Goal: Information Seeking & Learning: Learn about a topic

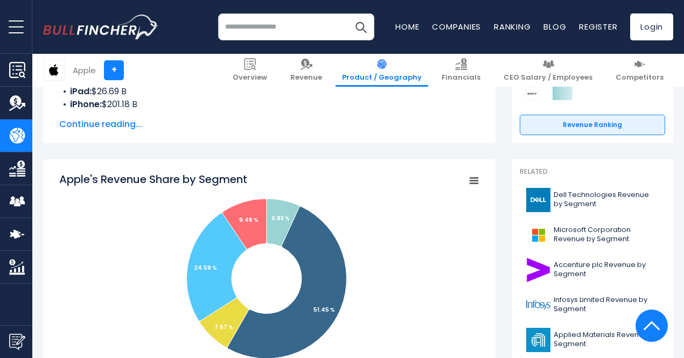
scroll to position [215, 0]
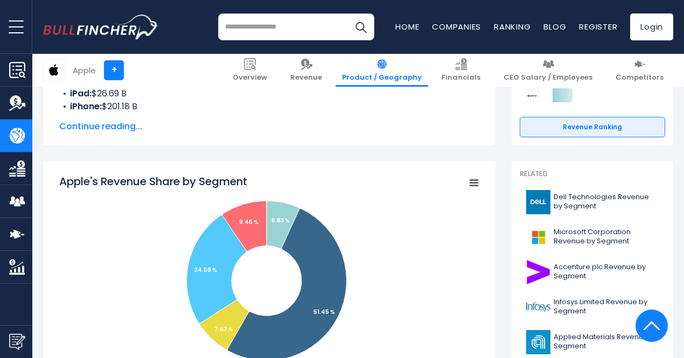
drag, startPoint x: 47, startPoint y: 166, endPoint x: 96, endPoint y: 225, distance: 76.4
click at [96, 225] on div "Apple's Revenue Share by Segment Created with Highcharts 12.1.2 Chart context m…" at bounding box center [269, 342] width 452 height 360
click at [132, 191] on rect "Apple's Revenue Share by Segment" at bounding box center [269, 281] width 420 height 215
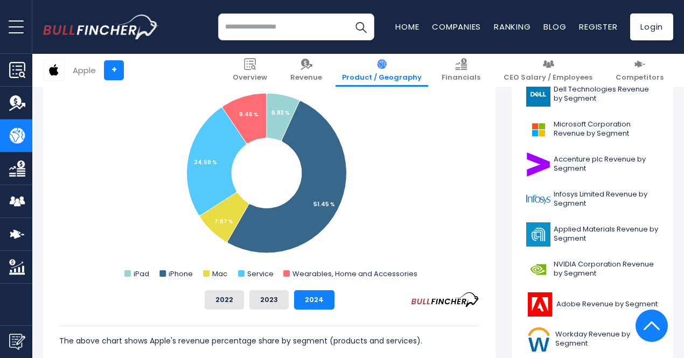
scroll to position [269, 0]
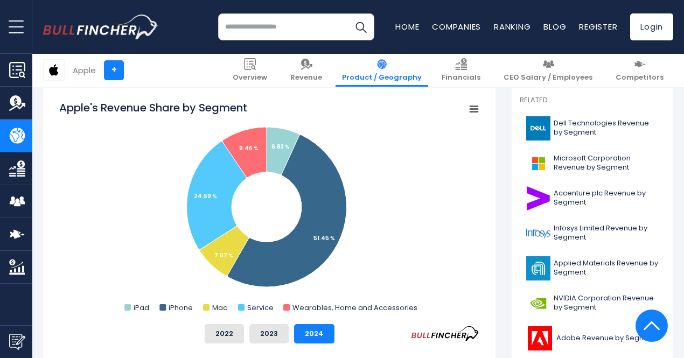
scroll to position [291, 0]
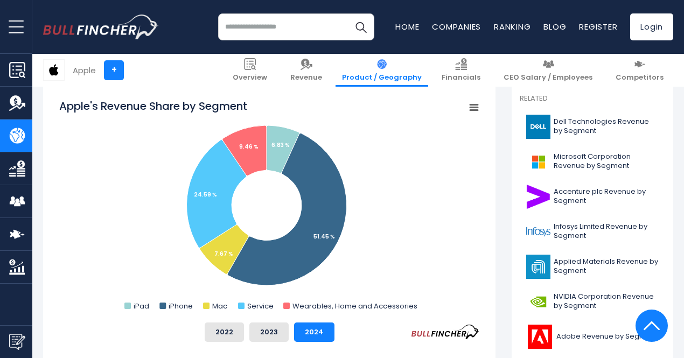
click at [244, 31] on input "search" at bounding box center [296, 26] width 156 height 27
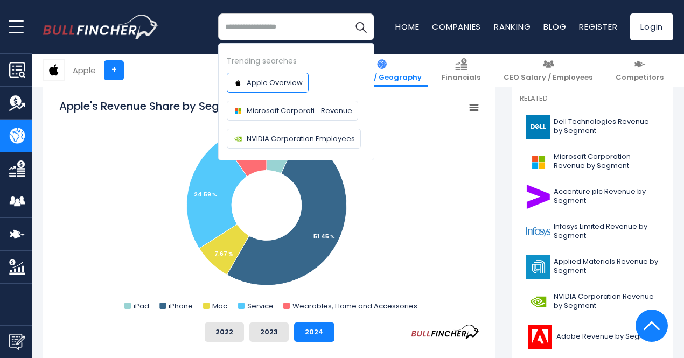
click at [248, 81] on span "Apple Overview" at bounding box center [275, 82] width 56 height 11
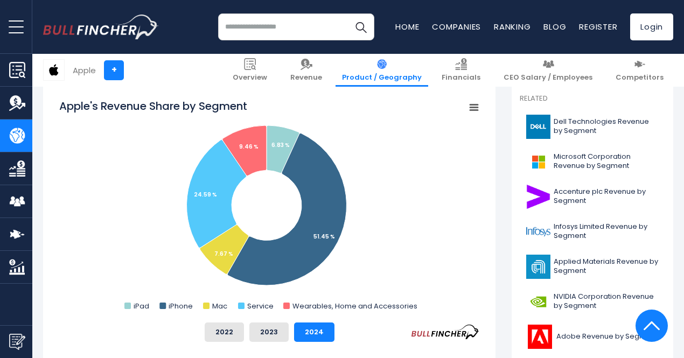
click at [255, 25] on input "search" at bounding box center [296, 26] width 156 height 27
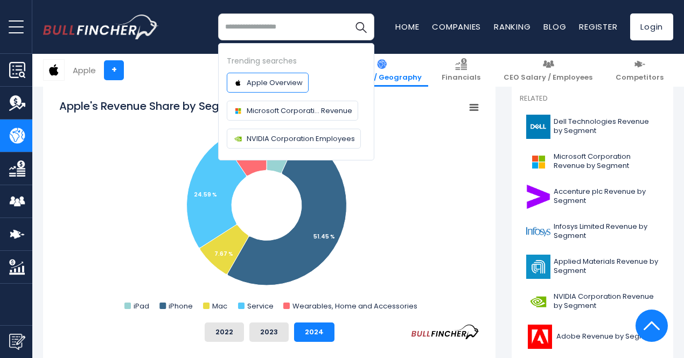
click at [264, 86] on span "Apple Overview" at bounding box center [275, 82] width 56 height 11
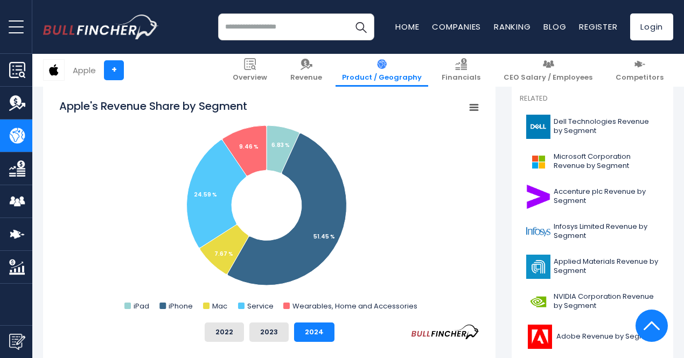
click at [320, 28] on input "search" at bounding box center [296, 26] width 156 height 27
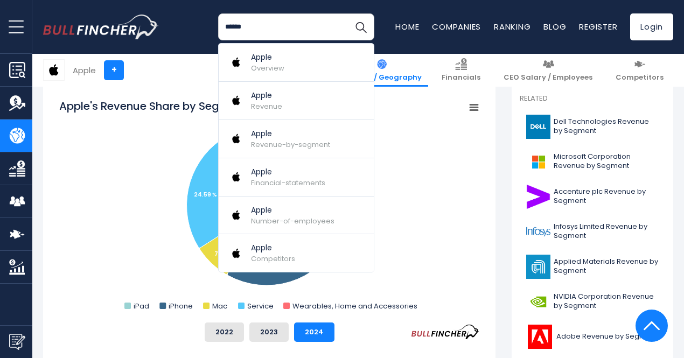
type input "*****"
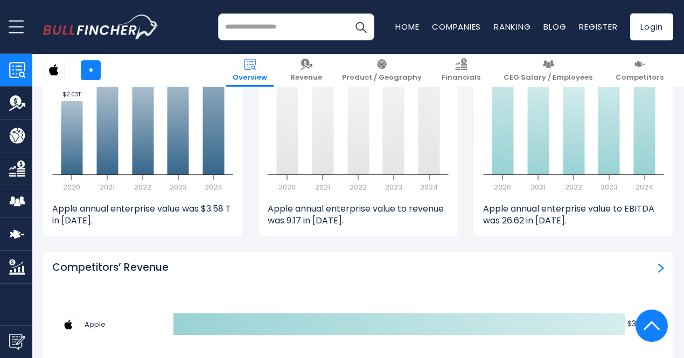
scroll to position [2908, 0]
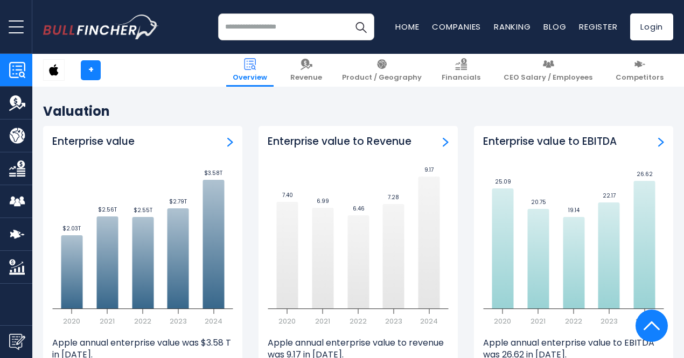
click at [241, 25] on input "search" at bounding box center [296, 26] width 156 height 27
type input "**********"
click at [354, 32] on img "Search" at bounding box center [361, 27] width 14 height 14
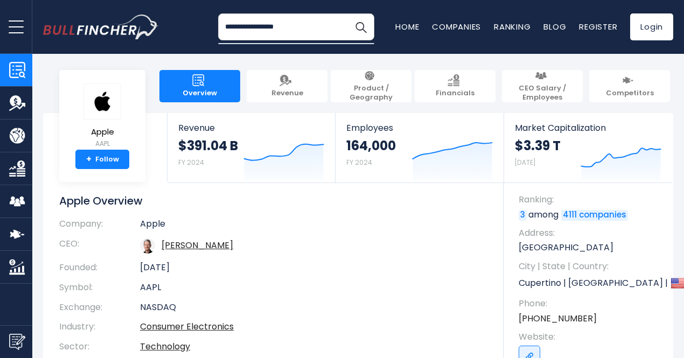
scroll to position [54, 0]
